Goal: Transaction & Acquisition: Purchase product/service

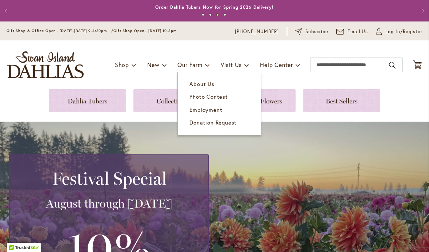
click at [207, 88] on link "About Us" at bounding box center [219, 83] width 83 height 13
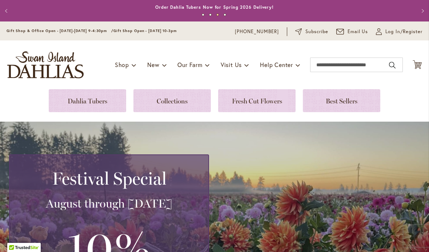
click at [94, 106] on link at bounding box center [87, 100] width 77 height 23
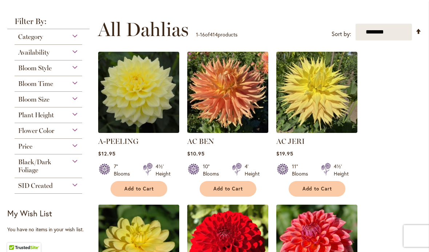
scroll to position [131, 0]
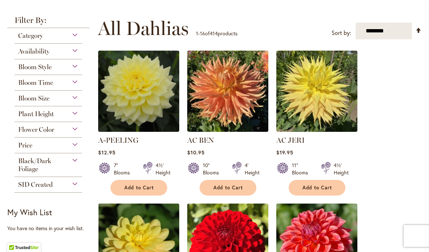
click at [421, 31] on link "Set Descending Direction" at bounding box center [419, 30] width 6 height 8
click at [411, 30] on select "**********" at bounding box center [384, 31] width 56 height 17
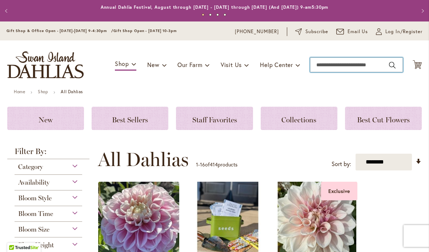
click at [341, 68] on input "Search" at bounding box center [356, 64] width 93 height 15
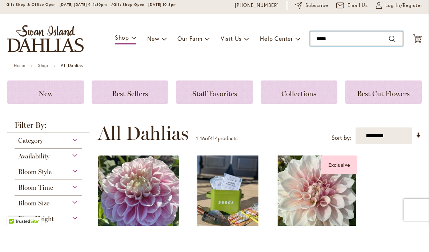
type input "******"
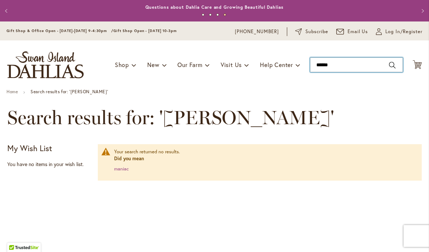
click at [345, 66] on input "******" at bounding box center [356, 64] width 93 height 15
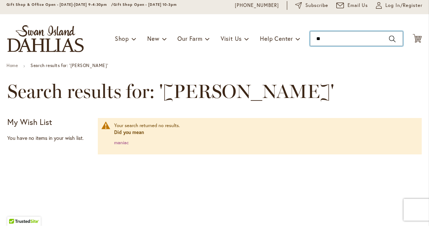
type input "*"
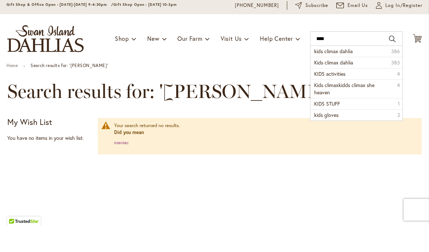
click at [355, 72] on li "kids climax dahlia 386" at bounding box center [357, 77] width 92 height 11
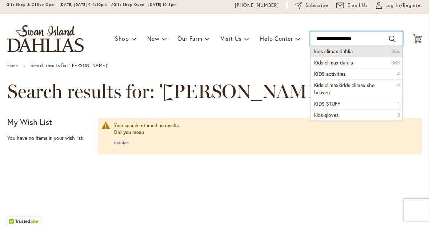
type input "**********"
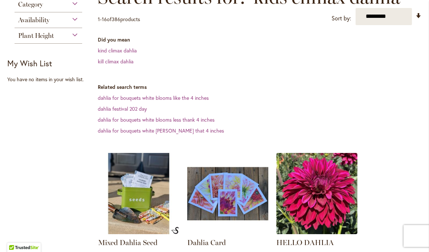
scroll to position [58, 0]
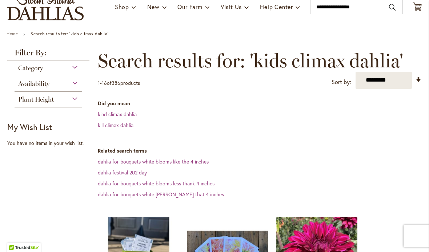
click at [130, 117] on link "kind climax dahlia" at bounding box center [117, 114] width 39 height 7
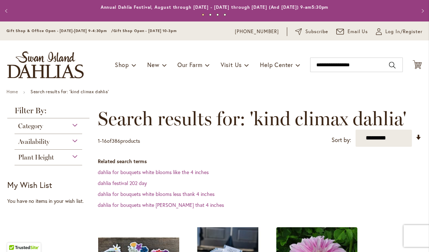
click at [64, 155] on div "Plant Height" at bounding box center [49, 155] width 68 height 12
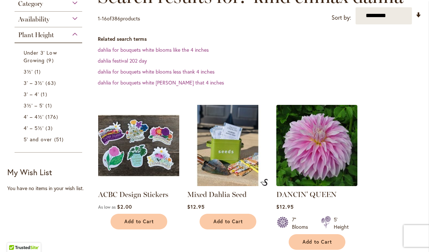
scroll to position [124, 0]
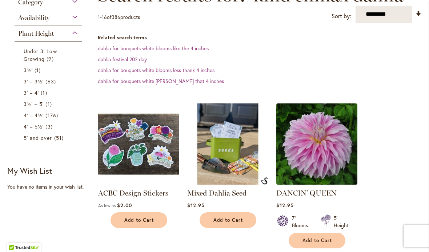
click at [49, 83] on span "63 items" at bounding box center [51, 81] width 12 height 8
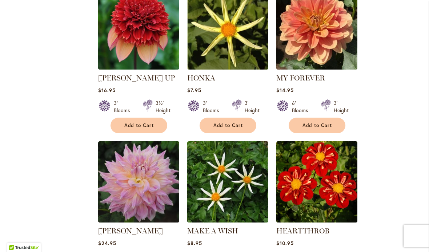
scroll to position [400, 0]
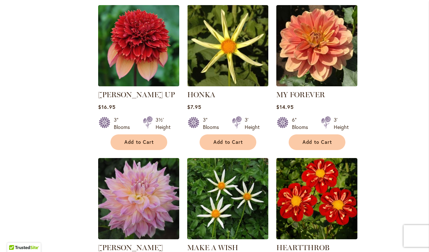
click at [241, 59] on img at bounding box center [227, 45] width 81 height 81
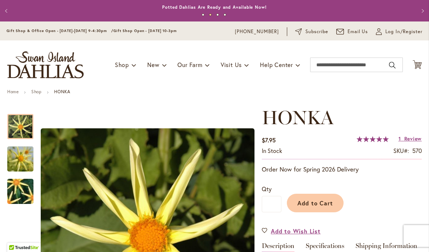
scroll to position [0, 0]
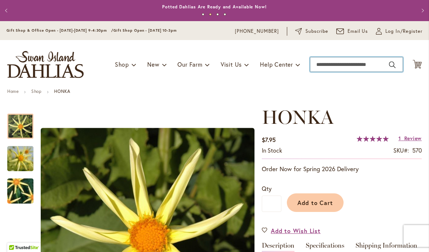
click at [332, 67] on input "Search" at bounding box center [356, 64] width 93 height 15
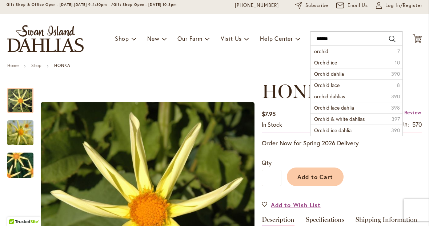
click at [331, 96] on span "Orchid dahlia" at bounding box center [329, 99] width 30 height 7
type input "**********"
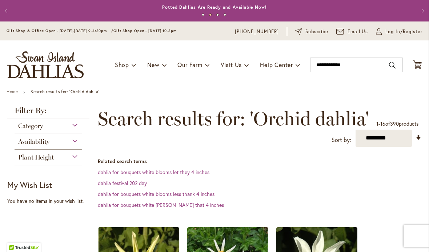
click at [76, 124] on div "Category" at bounding box center [49, 124] width 68 height 12
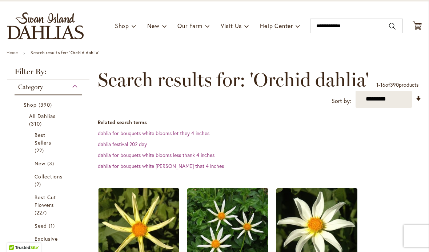
scroll to position [38, 0]
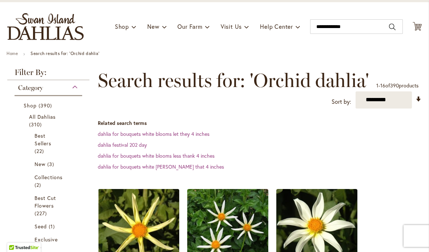
click at [45, 125] on link "All Dahlias 310 items" at bounding box center [49, 120] width 40 height 15
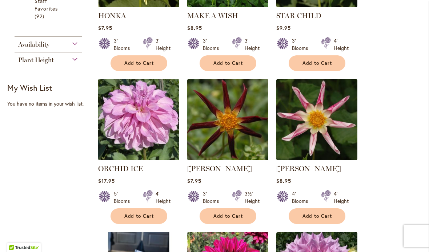
scroll to position [328, 0]
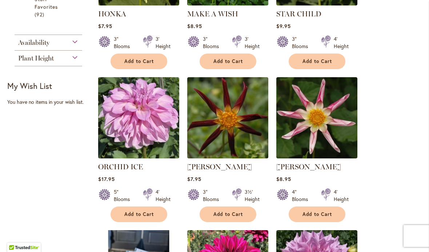
click at [325, 135] on img at bounding box center [316, 117] width 81 height 81
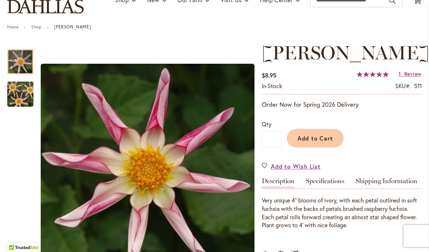
scroll to position [81, 0]
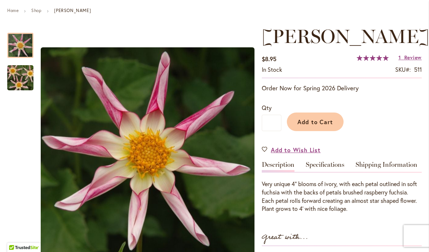
click at [324, 123] on span "Add to Cart" at bounding box center [315, 122] width 36 height 8
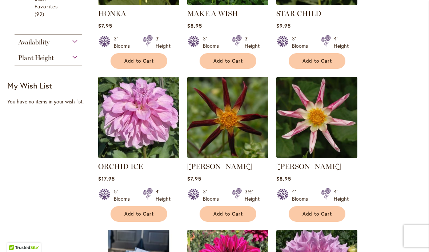
scroll to position [336, 0]
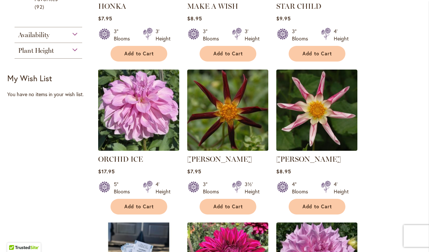
click at [237, 111] on img at bounding box center [227, 109] width 81 height 81
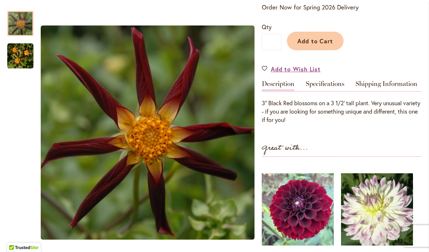
scroll to position [162, 0]
click at [364, 152] on div "[PERSON_NAME] $7.95 In stock SKU 582 Rating: 100 % of 100 4 Reviews Add Your Re…" at bounding box center [342, 145] width 160 height 403
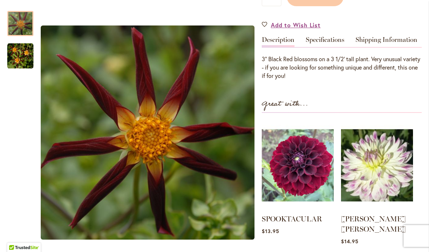
scroll to position [206, 0]
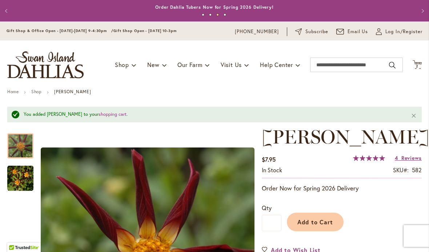
scroll to position [0, 0]
